Goal: Task Accomplishment & Management: Manage account settings

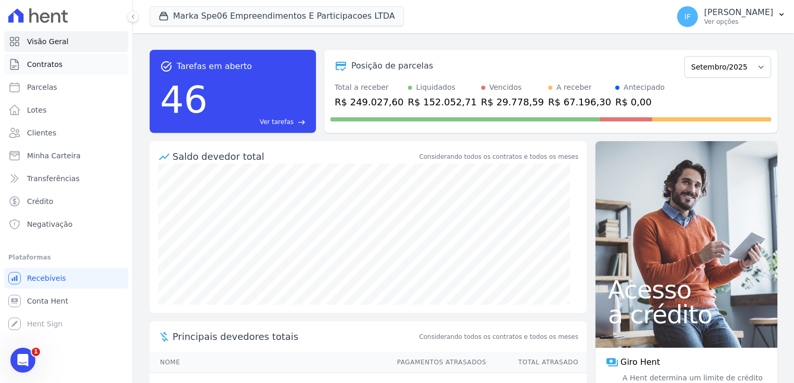
click at [52, 70] on link "Contratos" at bounding box center [66, 64] width 124 height 21
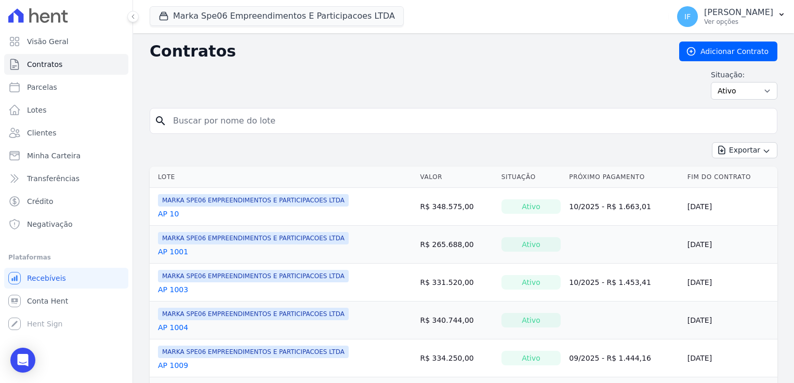
click at [202, 126] on input "search" at bounding box center [470, 121] width 606 height 21
type input "1402"
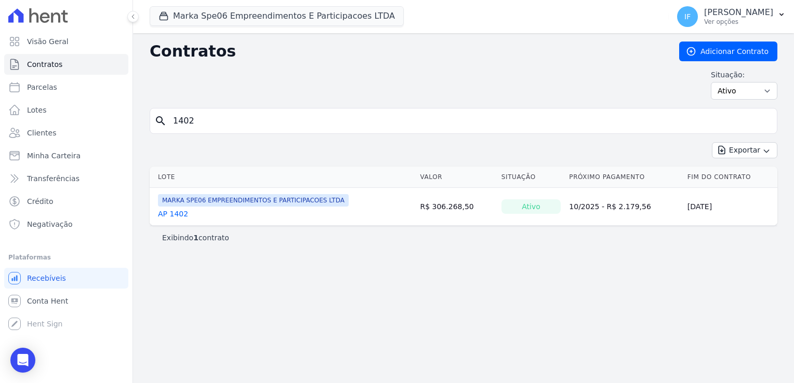
click at [170, 212] on link "AP 1402" at bounding box center [173, 214] width 30 height 10
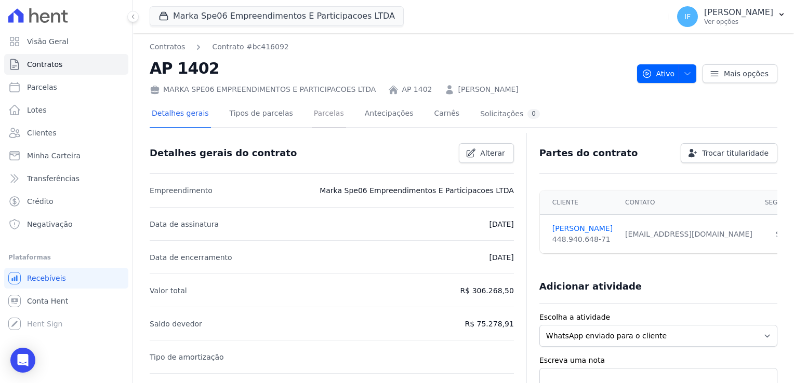
click at [315, 113] on link "Parcelas" at bounding box center [329, 115] width 34 height 28
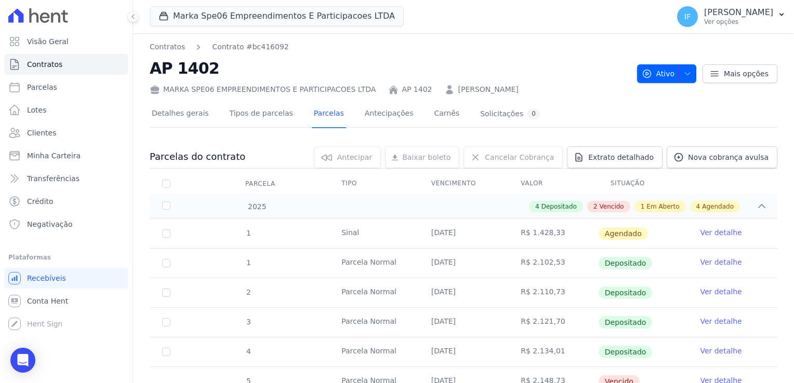
scroll to position [52, 0]
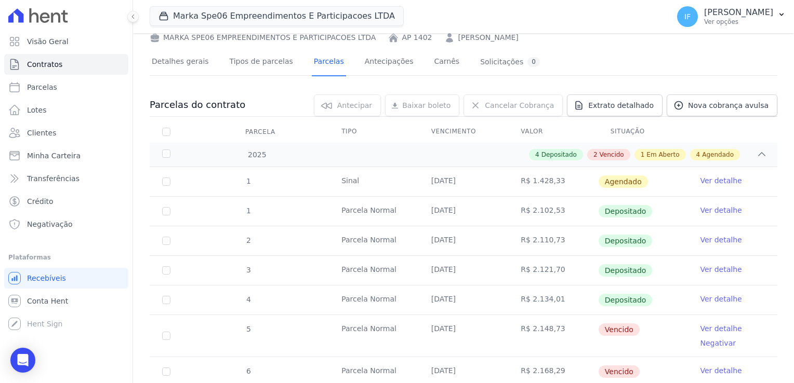
click at [707, 299] on link "Ver detalhe" at bounding box center [721, 299] width 42 height 10
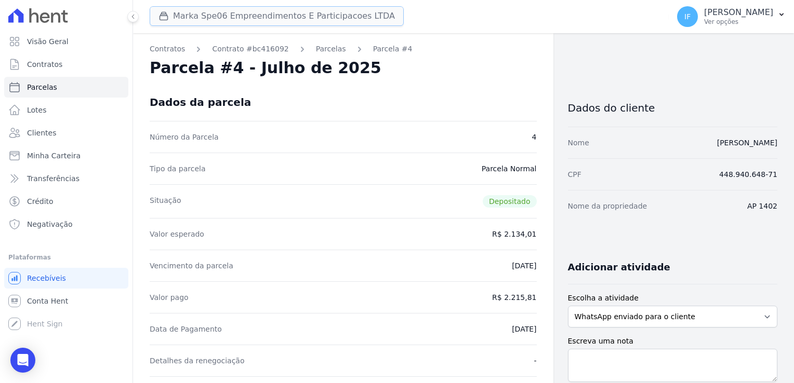
click at [202, 18] on button "Marka Spe06 Empreendimentos E Participacoes LTDA" at bounding box center [277, 16] width 254 height 20
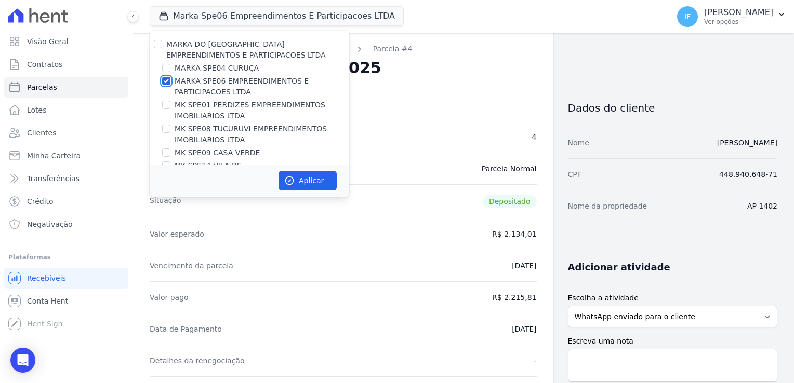
click at [166, 81] on input "MARKA SPE06 EMPREENDIMENTOS E PARTICIPACOES LTDA" at bounding box center [166, 81] width 8 height 8
checkbox input "false"
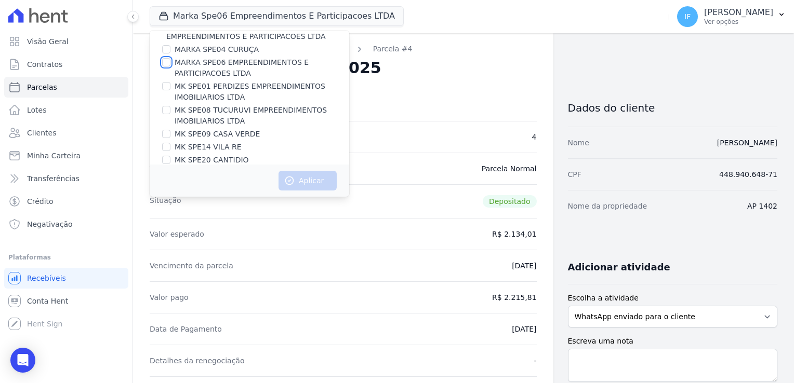
scroll to position [28, 0]
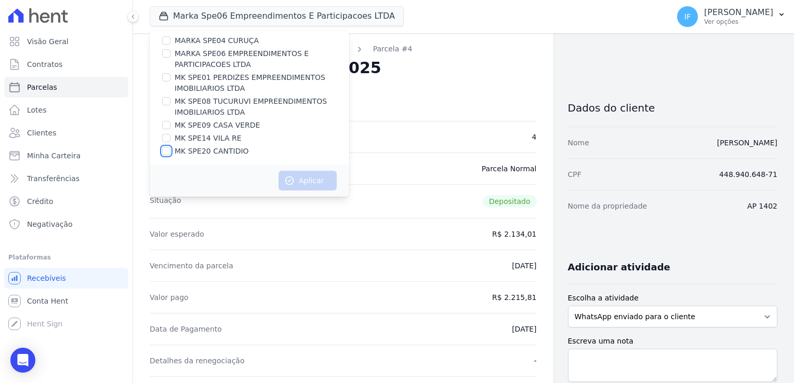
click at [164, 149] on input "MK SPE20 CANTIDIO" at bounding box center [166, 151] width 8 height 8
checkbox input "true"
click at [310, 181] on button "Aplicar" at bounding box center [307, 181] width 58 height 20
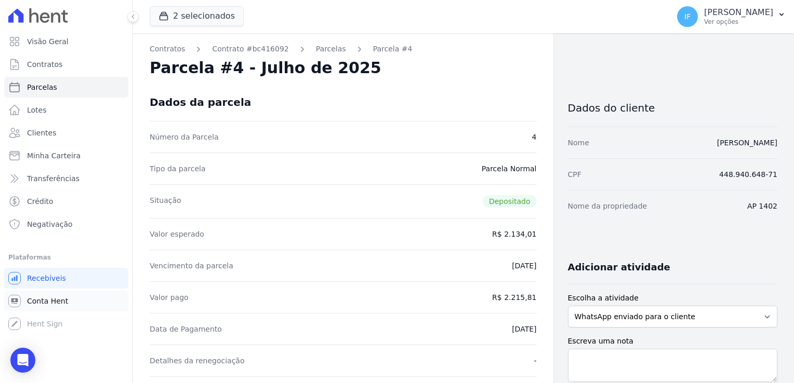
click at [49, 302] on span "Conta Hent" at bounding box center [47, 301] width 41 height 10
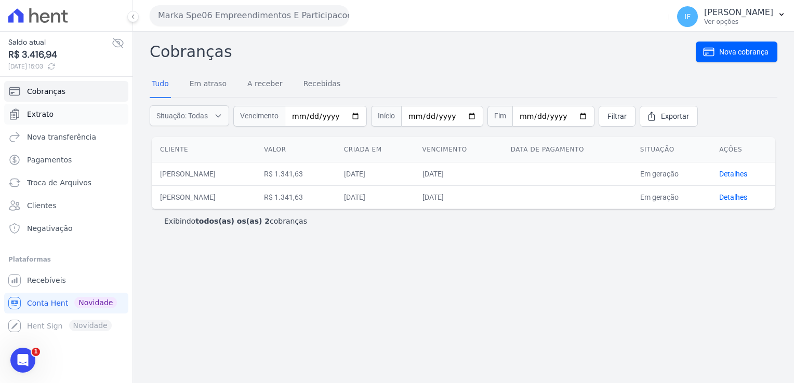
click at [43, 115] on span "Extrato" at bounding box center [40, 114] width 26 height 10
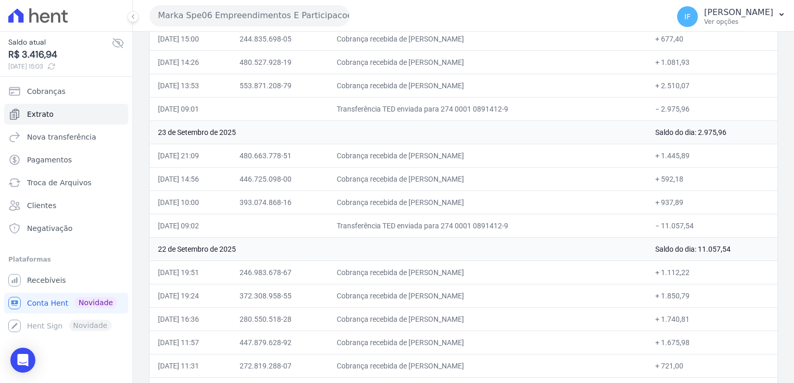
scroll to position [1039, 0]
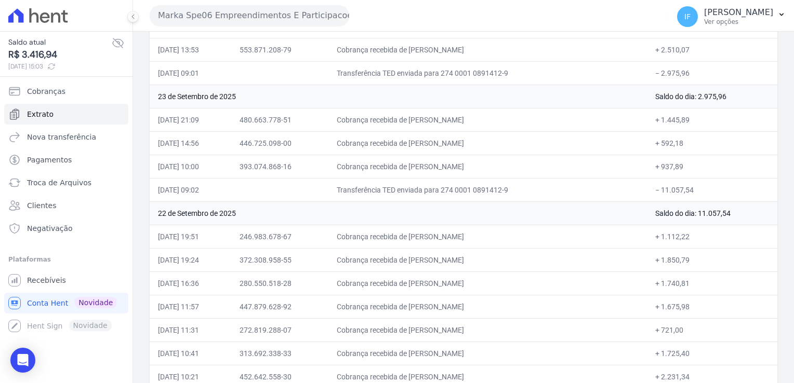
drag, startPoint x: 674, startPoint y: 227, endPoint x: 693, endPoint y: 234, distance: 20.5
click at [693, 234] on td "+ 1.112,22" at bounding box center [712, 236] width 130 height 23
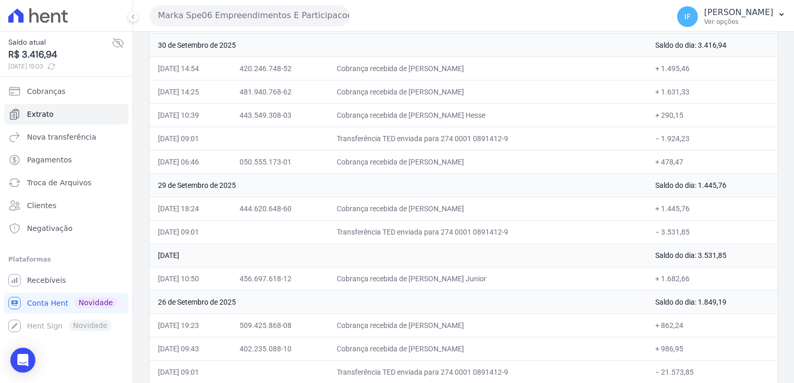
scroll to position [0, 0]
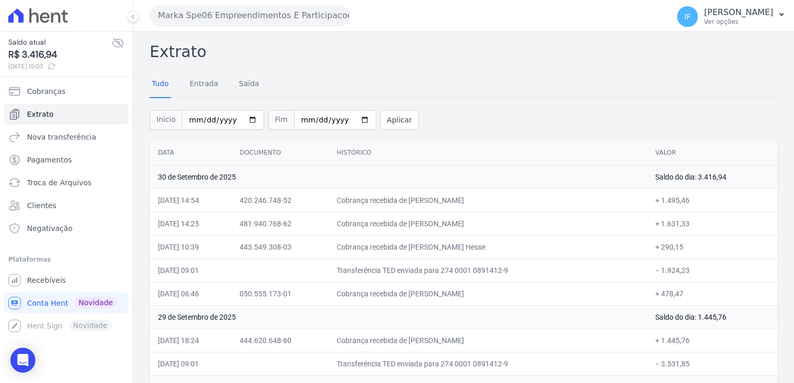
click at [222, 11] on button "Marka Spe06 Empreendimentos E Participacoes LTDA" at bounding box center [249, 15] width 199 height 21
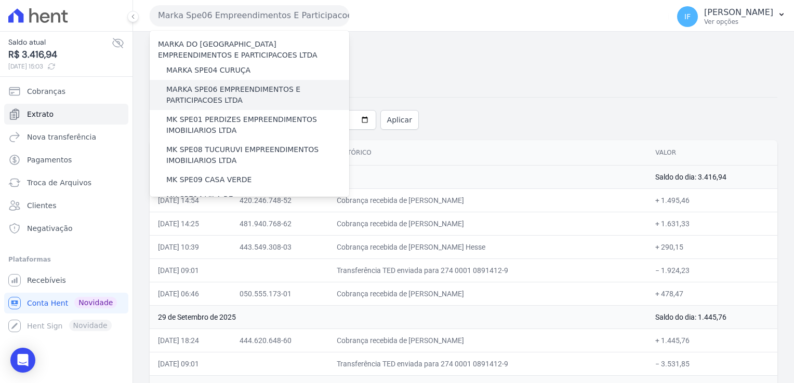
scroll to position [39, 0]
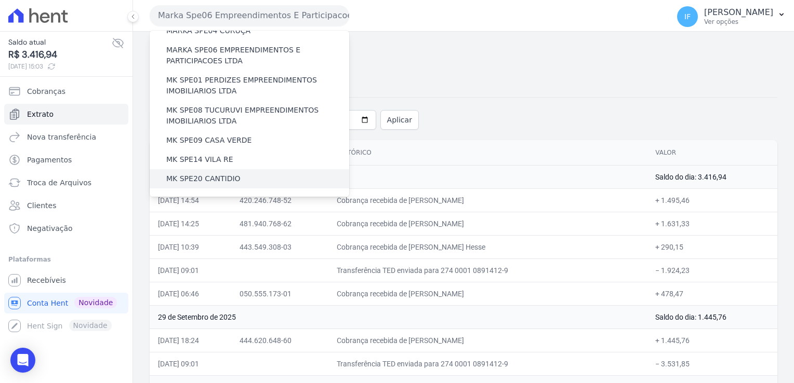
click at [199, 180] on label "MK SPE20 CANTIDIO" at bounding box center [203, 178] width 74 height 11
click at [0, 0] on input "MK SPE20 CANTIDIO" at bounding box center [0, 0] width 0 height 0
click at [199, 180] on label "MK SPE20 CANTIDIO" at bounding box center [203, 178] width 74 height 11
click at [0, 0] on input "MK SPE20 CANTIDIO" at bounding box center [0, 0] width 0 height 0
click at [199, 180] on label "MK SPE20 CANTIDIO" at bounding box center [203, 178] width 74 height 11
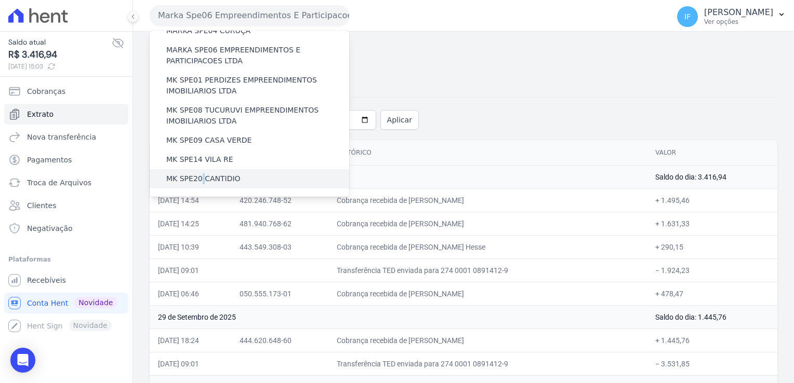
click at [0, 0] on input "MK SPE20 CANTIDIO" at bounding box center [0, 0] width 0 height 0
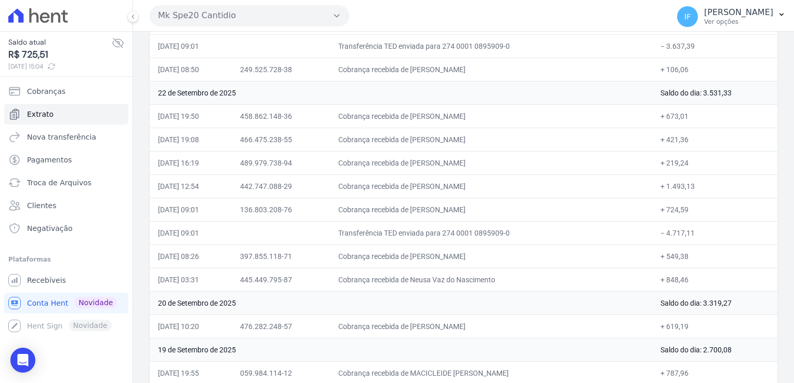
scroll to position [1091, 0]
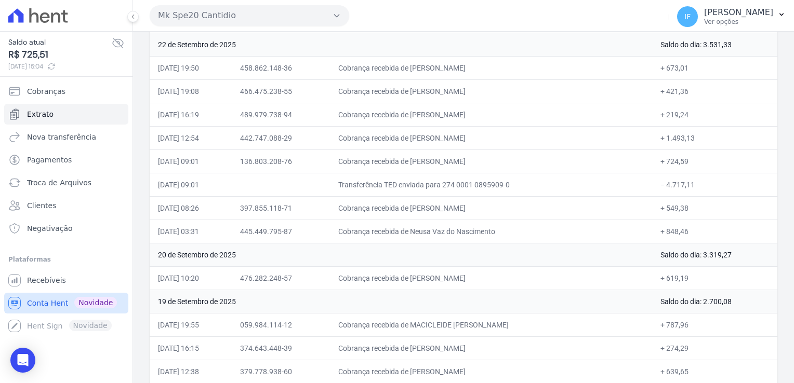
click at [44, 302] on span "Conta Hent" at bounding box center [47, 303] width 41 height 10
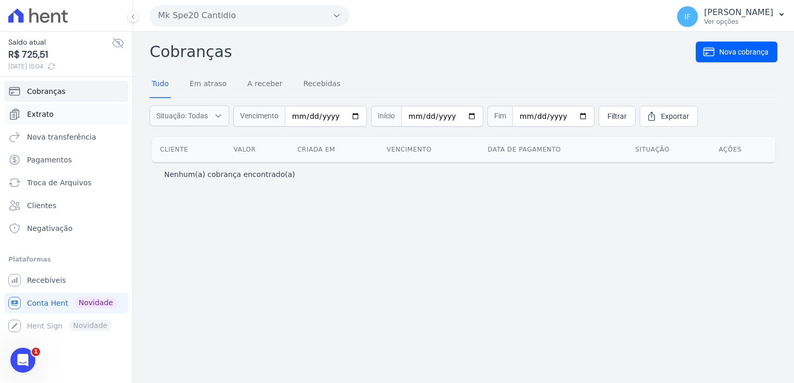
click at [37, 112] on span "Extrato" at bounding box center [40, 114] width 26 height 10
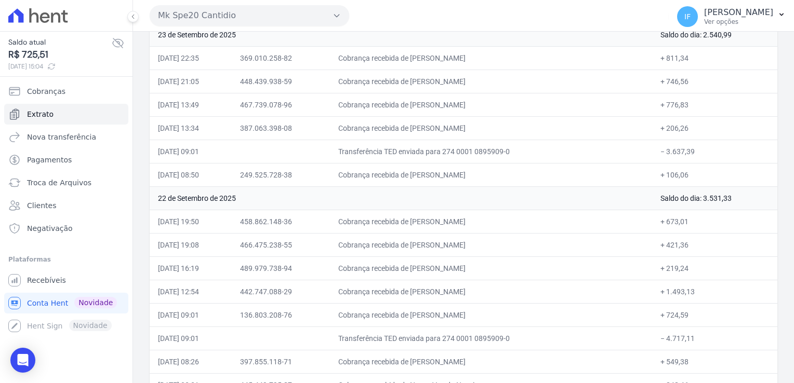
scroll to position [987, 0]
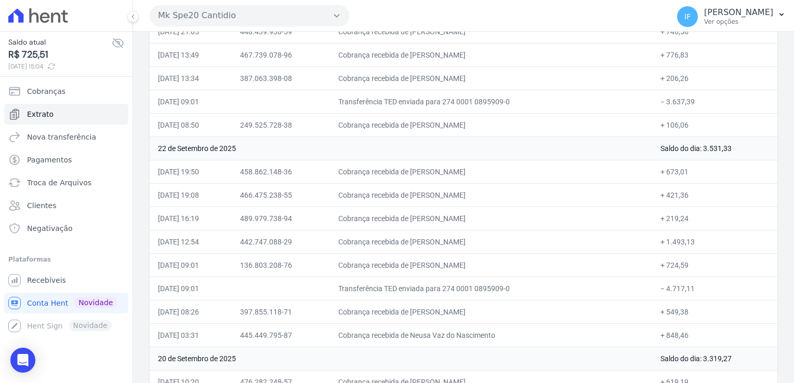
click at [644, 163] on td "Cobrança recebida de [PERSON_NAME]" at bounding box center [491, 171] width 322 height 23
drag, startPoint x: 661, startPoint y: 236, endPoint x: 698, endPoint y: 235, distance: 36.9
click at [698, 235] on td "+ 1.493,13" at bounding box center [714, 241] width 125 height 23
drag, startPoint x: 698, startPoint y: 235, endPoint x: 690, endPoint y: 257, distance: 23.0
click at [690, 257] on td "+ 724,59" at bounding box center [714, 264] width 125 height 23
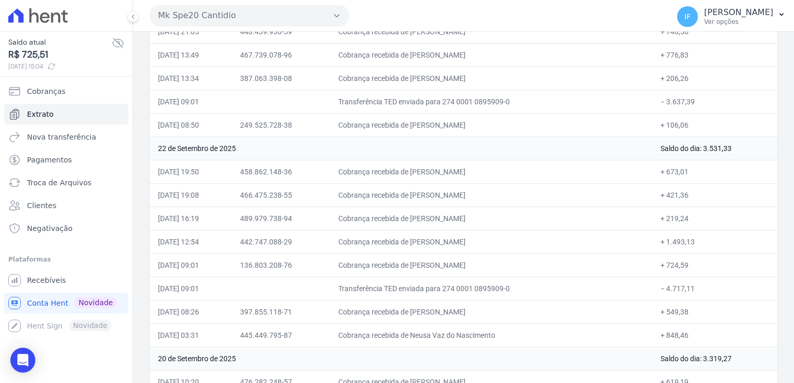
click at [652, 236] on td "+ 1.493,13" at bounding box center [714, 241] width 125 height 23
click at [694, 330] on td "+ 848,46" at bounding box center [714, 335] width 125 height 23
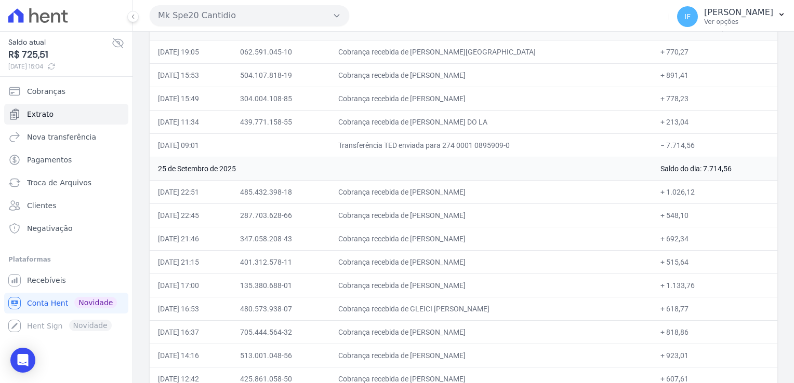
scroll to position [0, 0]
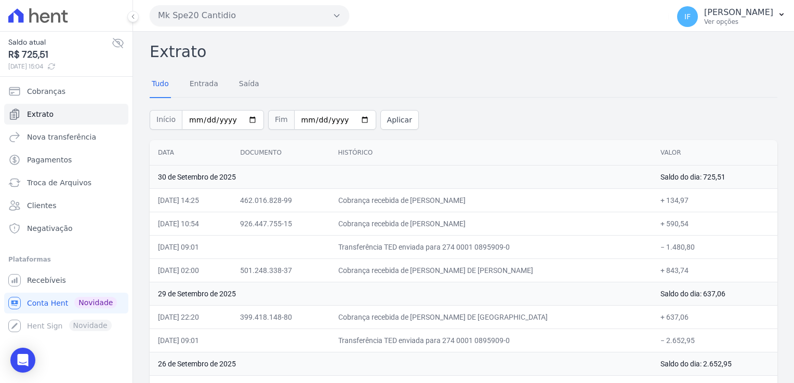
drag, startPoint x: 685, startPoint y: 328, endPoint x: 154, endPoint y: 173, distance: 552.8
drag, startPoint x: 154, startPoint y: 173, endPoint x: 178, endPoint y: 178, distance: 24.3
copy tbody "41 lo Ipsumdol si 5216 Ametc ad eli: 587,52 25/69/6532, 41:67 418.616.266-41 Se…"
click at [133, 17] on icon at bounding box center [133, 17] width 6 height 6
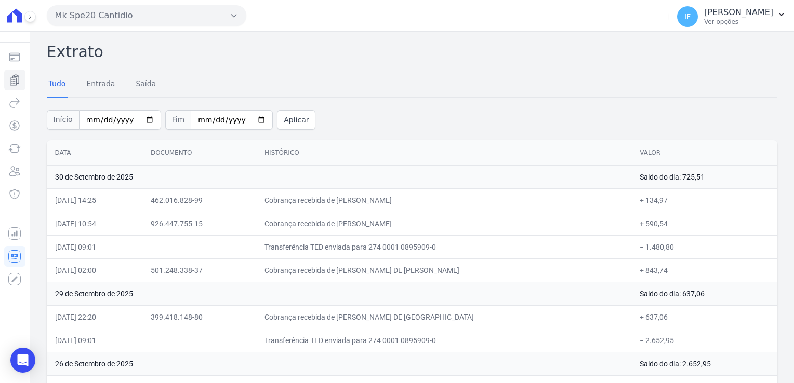
click at [184, 17] on button "Mk Spe20 Cantidio" at bounding box center [146, 15] width 199 height 21
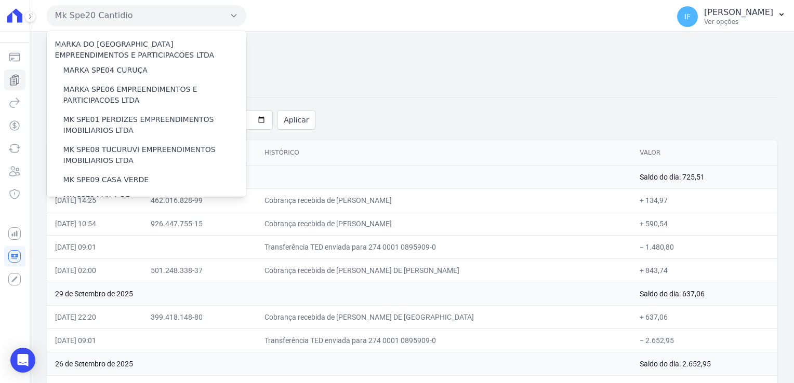
click at [71, 17] on button "Mk Spe20 Cantidio" at bounding box center [146, 15] width 199 height 21
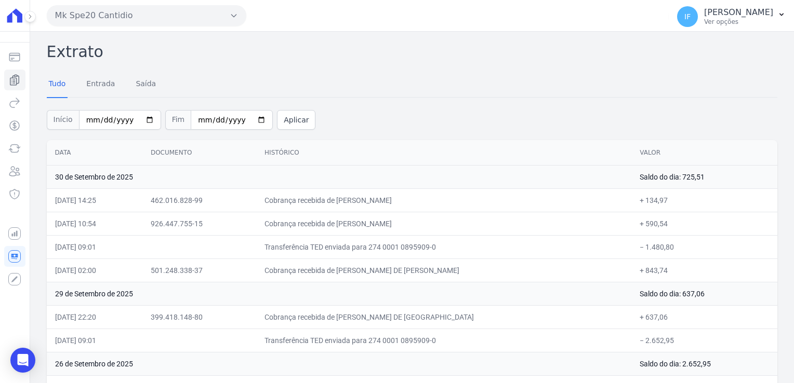
click at [234, 16] on icon "button" at bounding box center [234, 15] width 8 height 8
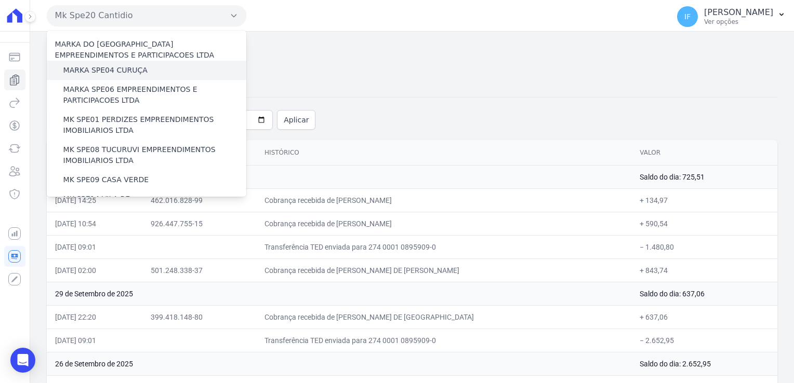
click at [89, 74] on label "MARKA SPE04 CURUÇA" at bounding box center [105, 70] width 84 height 11
click at [0, 0] on input "MARKA SPE04 CURUÇA" at bounding box center [0, 0] width 0 height 0
click at [89, 71] on label "MARKA SPE04 CURUÇA" at bounding box center [105, 70] width 84 height 11
click at [0, 0] on input "MARKA SPE04 CURUÇA" at bounding box center [0, 0] width 0 height 0
click at [89, 71] on label "MARKA SPE04 CURUÇA" at bounding box center [105, 70] width 84 height 11
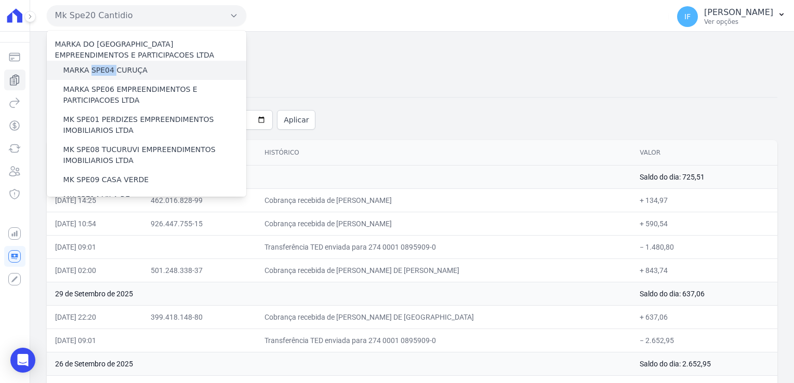
click at [0, 0] on input "MARKA SPE04 CURUÇA" at bounding box center [0, 0] width 0 height 0
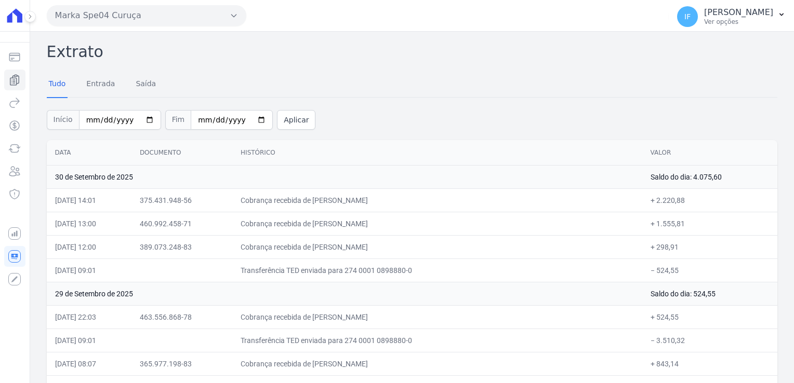
click at [29, 16] on icon at bounding box center [30, 17] width 6 height 6
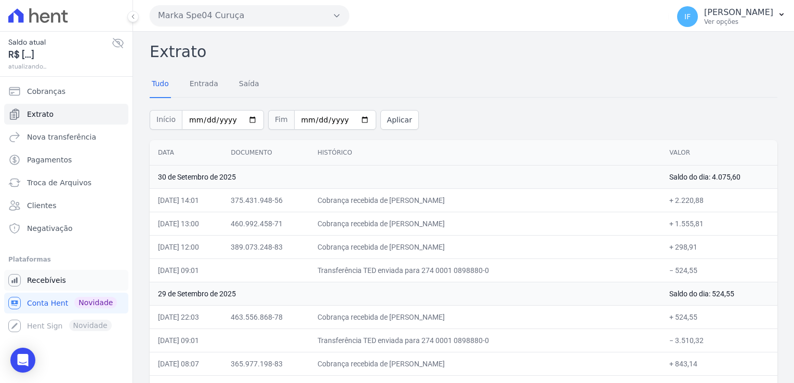
click at [37, 277] on span "Recebíveis" at bounding box center [46, 280] width 39 height 10
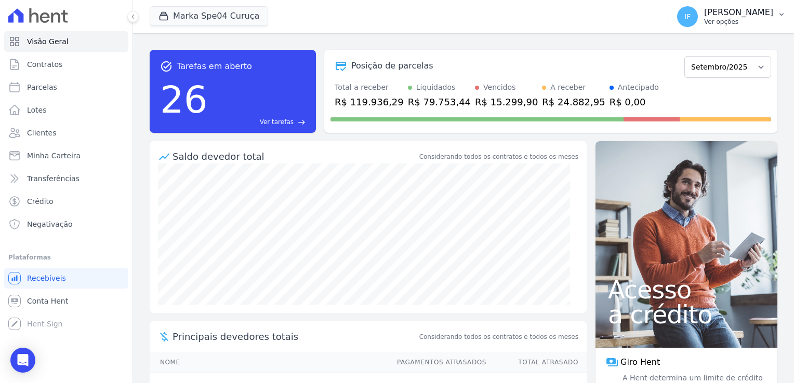
click at [704, 15] on p "[PERSON_NAME]" at bounding box center [738, 12] width 69 height 10
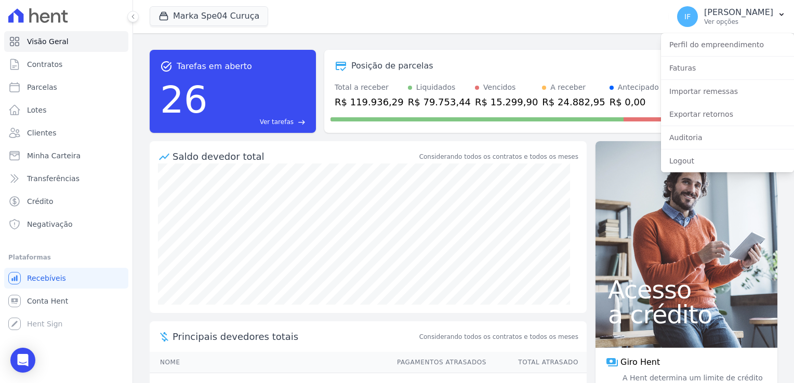
click at [608, 70] on div "Posição de parcelas" at bounding box center [505, 66] width 350 height 12
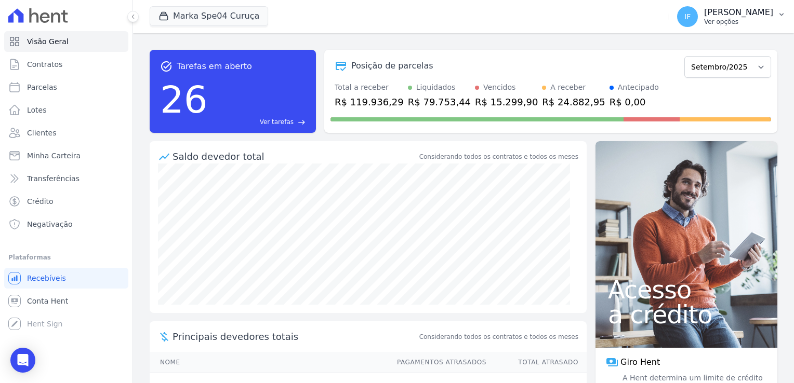
click at [704, 23] on p "Ver opções" at bounding box center [738, 22] width 69 height 8
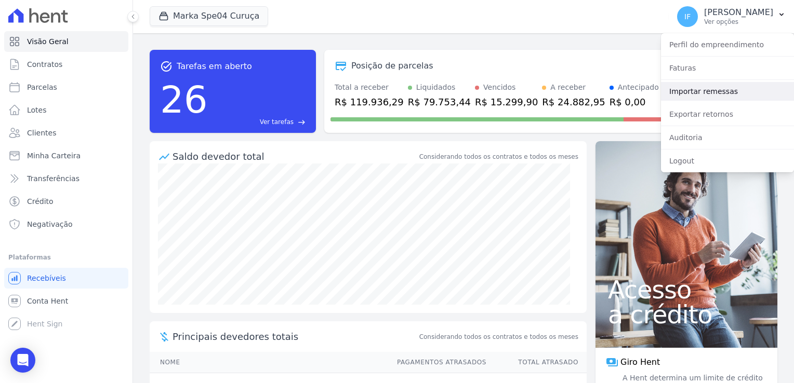
click at [700, 92] on link "Importar remessas" at bounding box center [727, 91] width 133 height 19
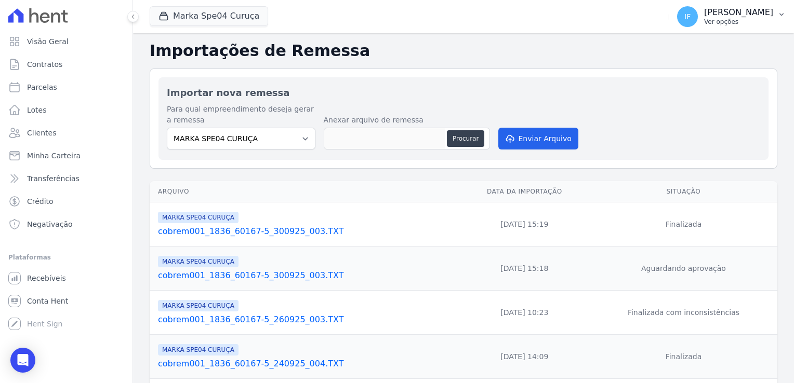
click at [710, 12] on p "[PERSON_NAME]" at bounding box center [738, 12] width 69 height 10
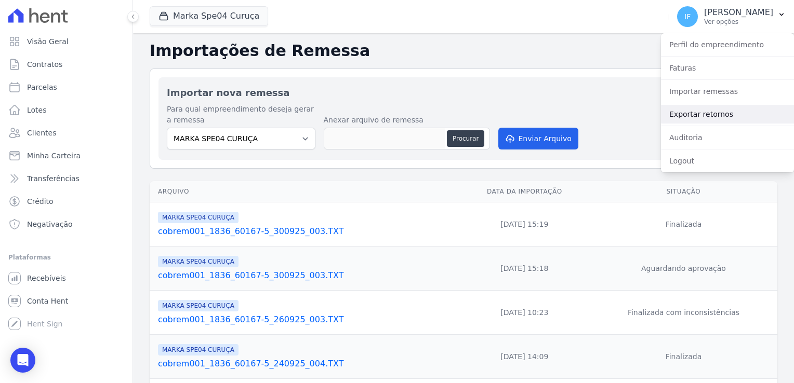
click at [709, 111] on link "Exportar retornos" at bounding box center [727, 114] width 133 height 19
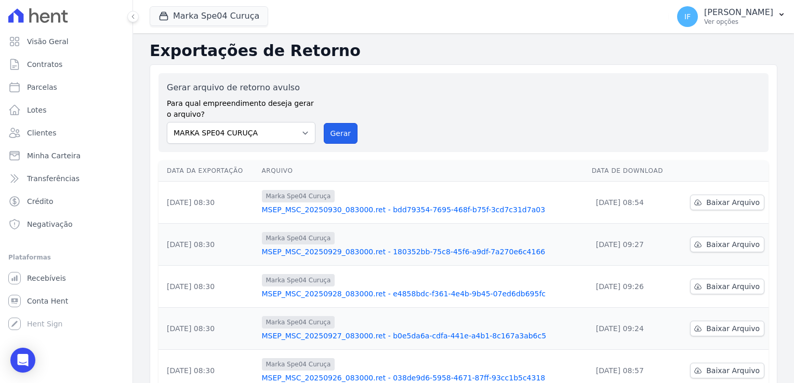
drag, startPoint x: 333, startPoint y: 131, endPoint x: 439, endPoint y: 81, distance: 117.8
click at [333, 131] on button "Gerar" at bounding box center [341, 133] width 34 height 21
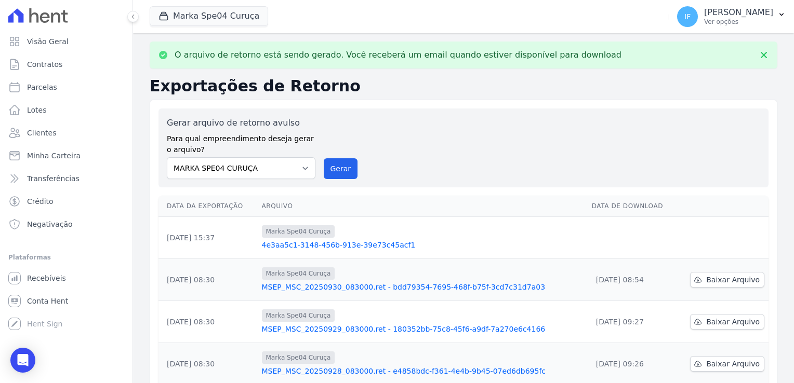
click at [336, 249] on link "4e3aa5c1-3148-456b-913e-39e73c45acf1" at bounding box center [423, 245] width 322 height 10
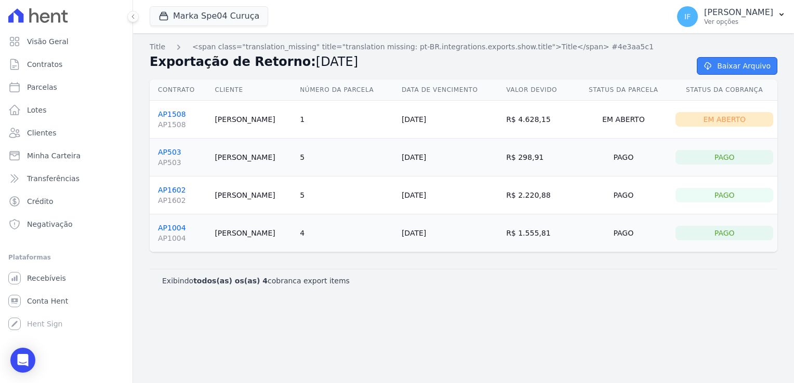
click at [738, 68] on link "Baixar Arquivo" at bounding box center [737, 66] width 81 height 18
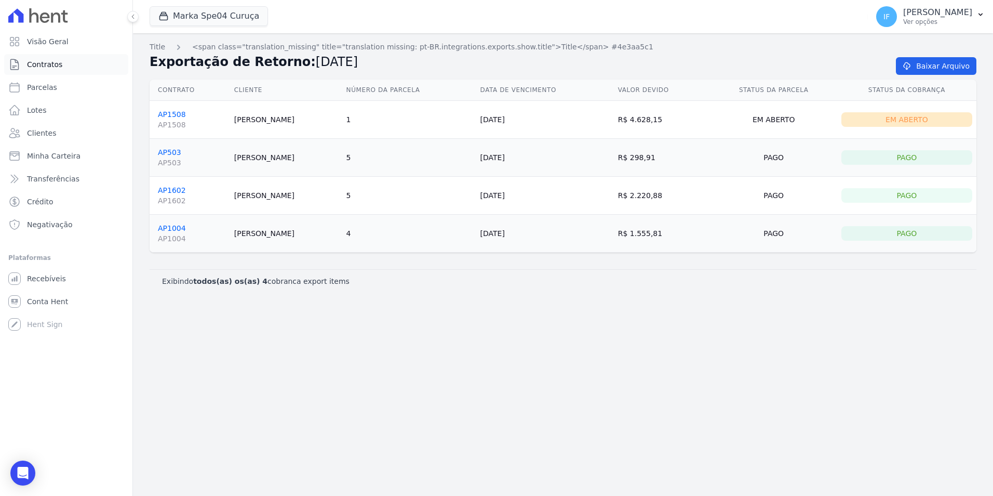
click at [52, 65] on span "Contratos" at bounding box center [44, 64] width 35 height 10
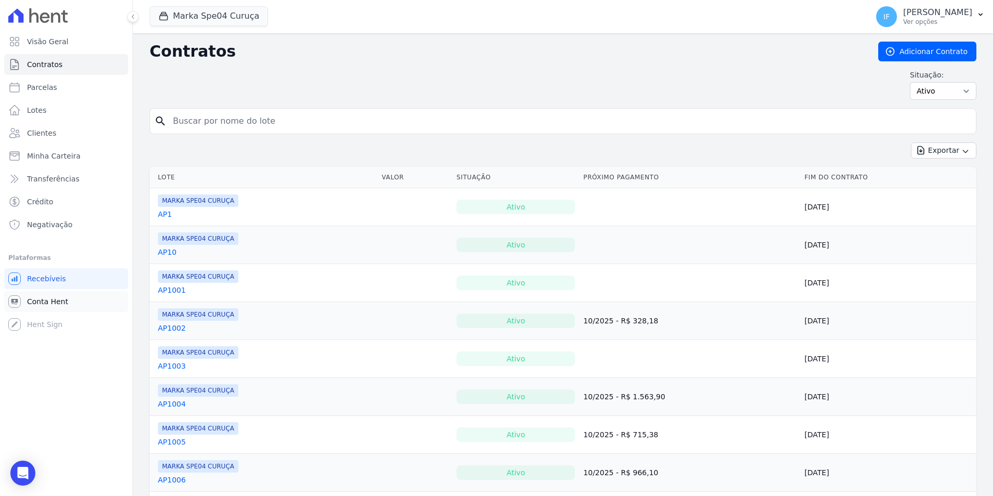
click at [59, 299] on span "Conta Hent" at bounding box center [47, 301] width 41 height 10
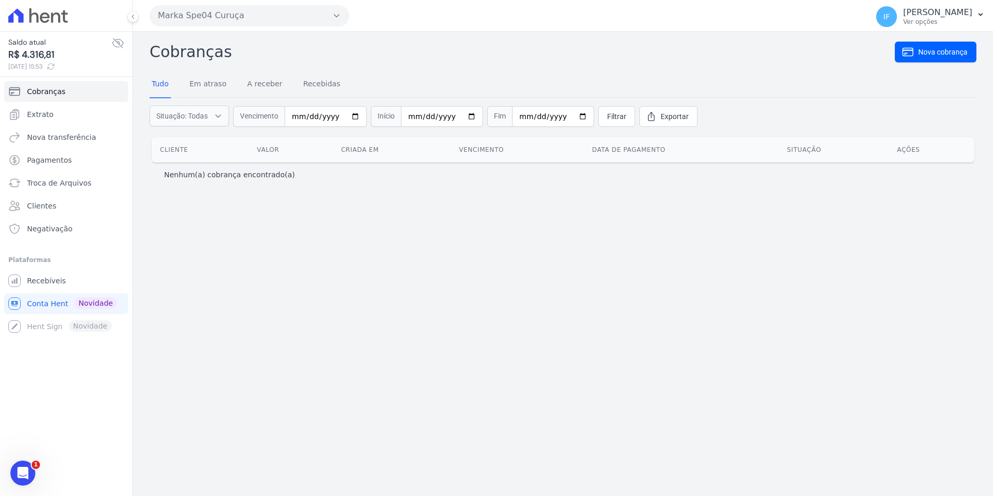
click at [280, 20] on button "Marka Spe04 Curuça" at bounding box center [249, 15] width 199 height 21
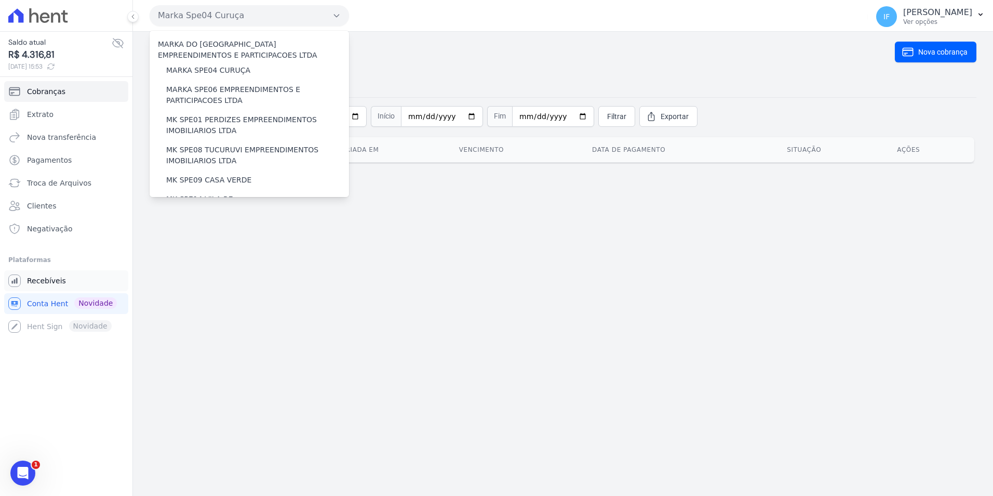
click at [34, 284] on span "Recebíveis" at bounding box center [46, 280] width 39 height 10
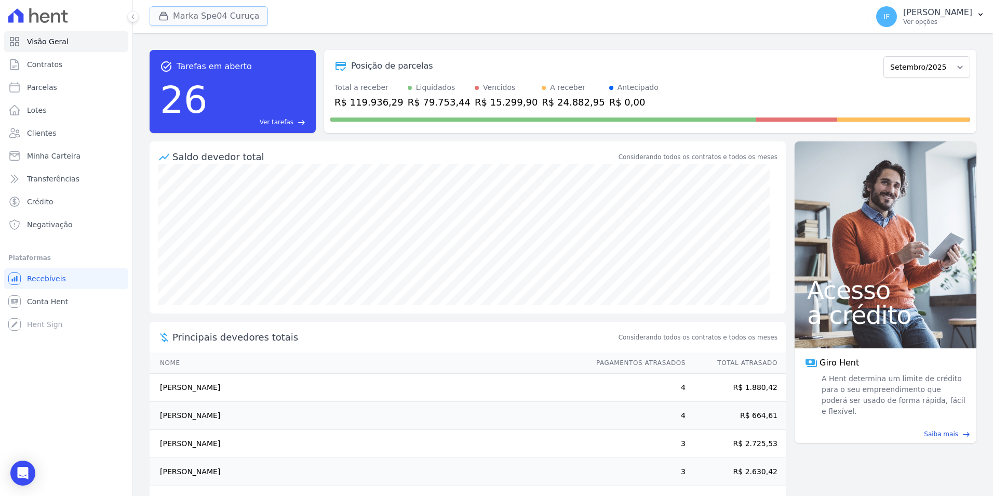
click at [197, 21] on button "Marka Spe04 Curuça" at bounding box center [209, 16] width 118 height 20
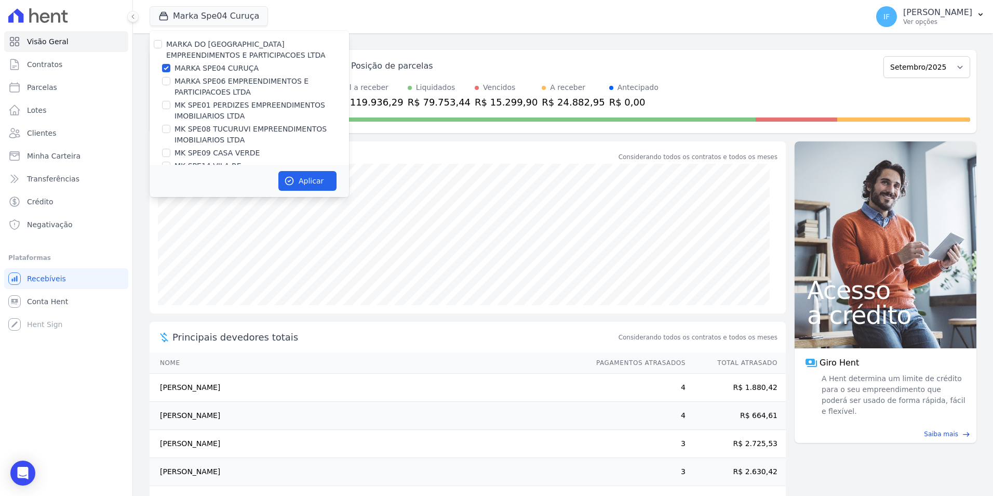
drag, startPoint x: 171, startPoint y: 68, endPoint x: 172, endPoint y: 75, distance: 7.9
click at [171, 68] on div "MARKA SPE04 CURUÇA" at bounding box center [249, 68] width 199 height 11
click at [168, 70] on input "MARKA SPE04 CURUÇA" at bounding box center [166, 68] width 8 height 8
checkbox input "false"
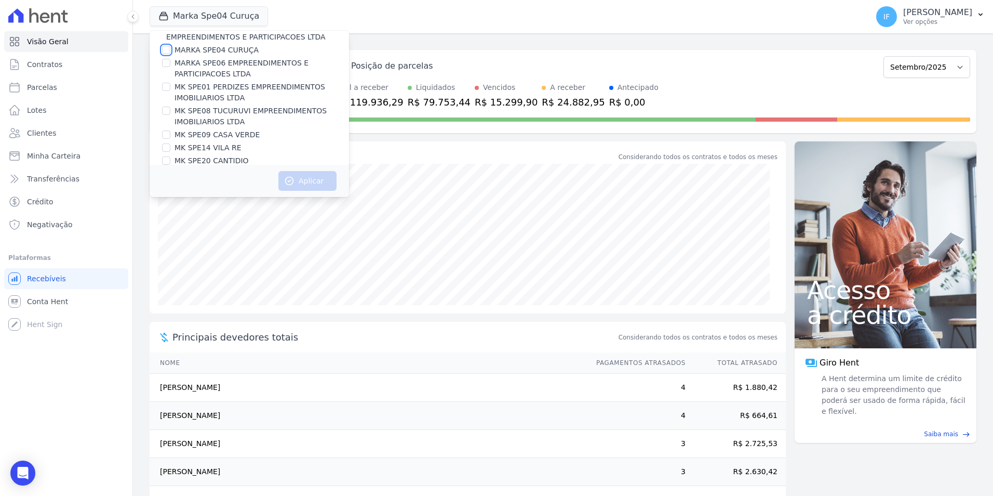
scroll to position [28, 0]
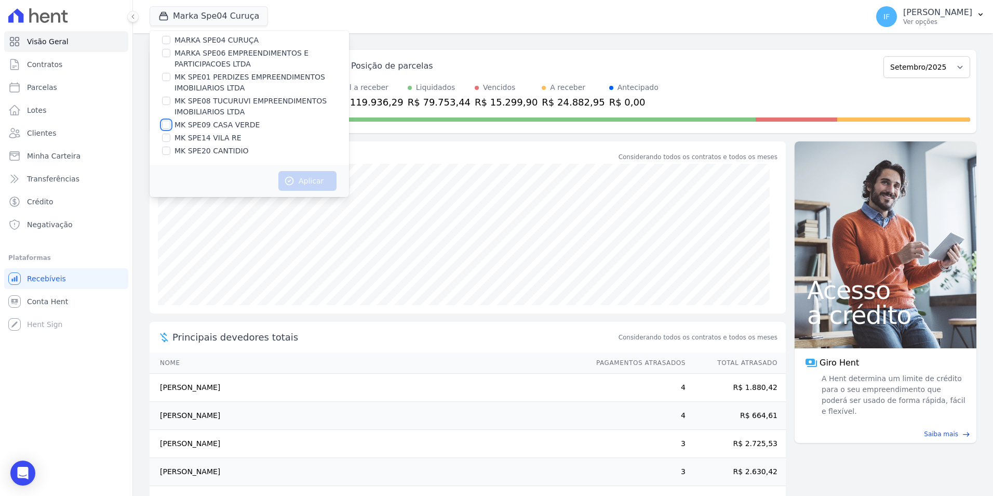
click at [167, 128] on input "MK SPE09 CASA VERDE" at bounding box center [166, 125] width 8 height 8
checkbox input "true"
click at [307, 181] on button "Aplicar" at bounding box center [307, 181] width 58 height 20
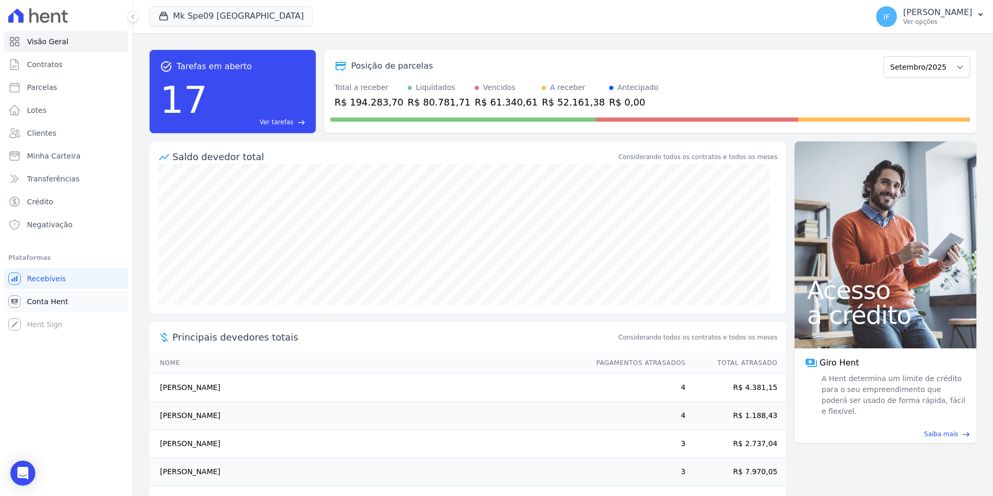
click at [41, 300] on span "Conta Hent" at bounding box center [47, 301] width 41 height 10
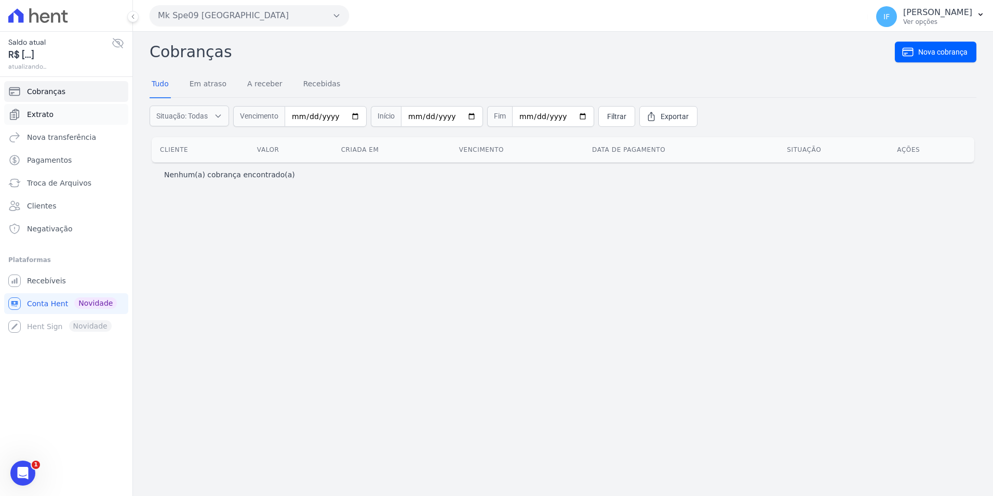
click at [54, 115] on link "Extrato" at bounding box center [66, 114] width 124 height 21
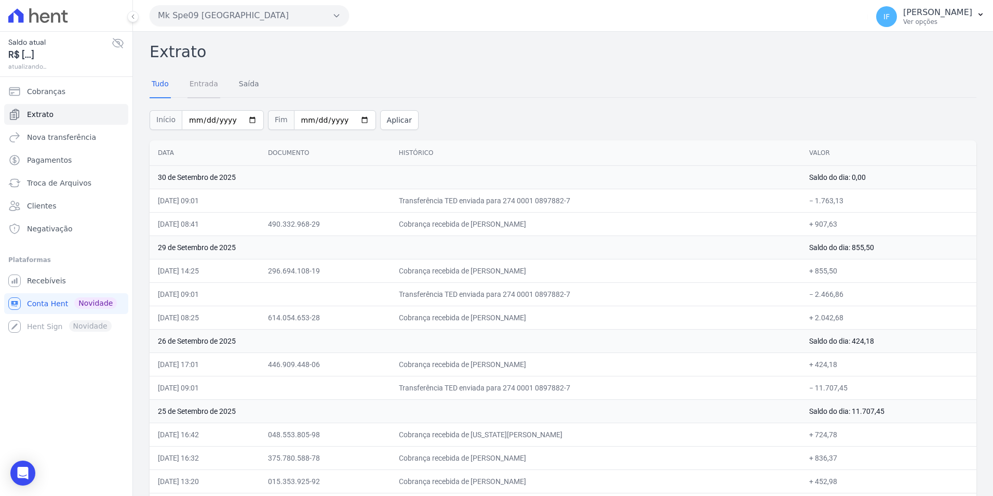
click at [206, 83] on link "Entrada" at bounding box center [204, 84] width 33 height 27
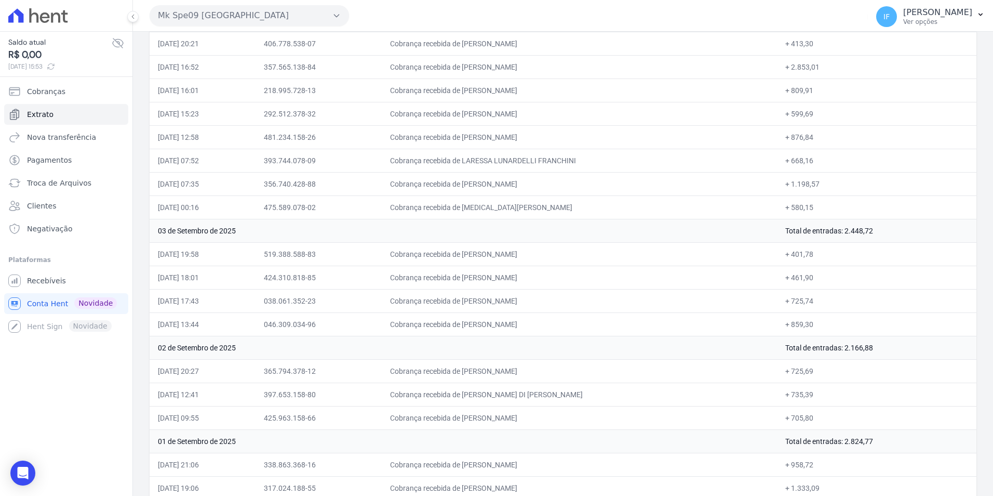
scroll to position [2296, 0]
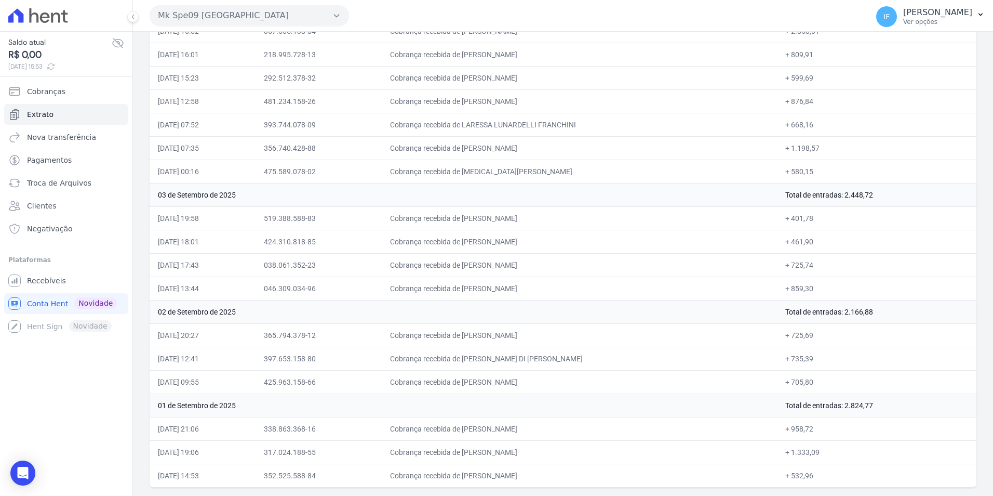
drag, startPoint x: 158, startPoint y: 169, endPoint x: 832, endPoint y: 476, distance: 740.8
copy tbody "37 lo Ipsumdol si 3843 Ametc ad elitsedd: 442,85 89/27/1698, 42:45 666.509.388-…"
